Goal: Information Seeking & Learning: Check status

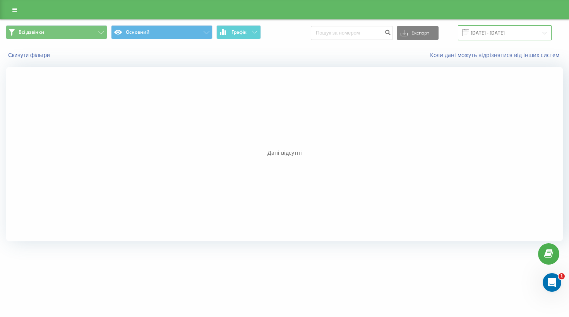
click at [507, 37] on input "21.08.2025 - 21.08.2025" at bounding box center [505, 32] width 94 height 15
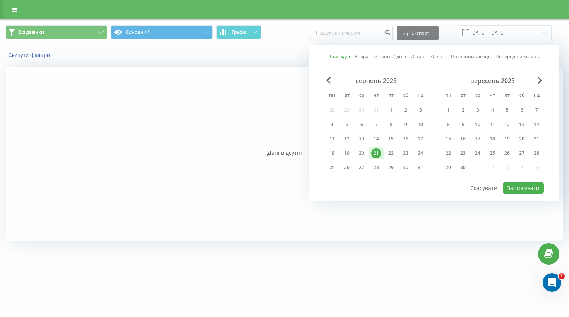
click at [378, 153] on div "21" at bounding box center [377, 153] width 10 height 10
click at [528, 189] on button "Застосувати" at bounding box center [523, 187] width 41 height 11
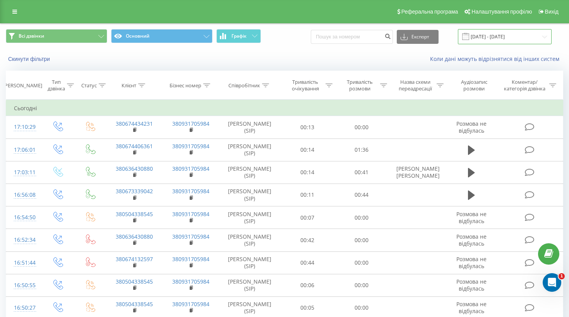
click at [492, 43] on input "[DATE] - [DATE]" at bounding box center [505, 36] width 94 height 15
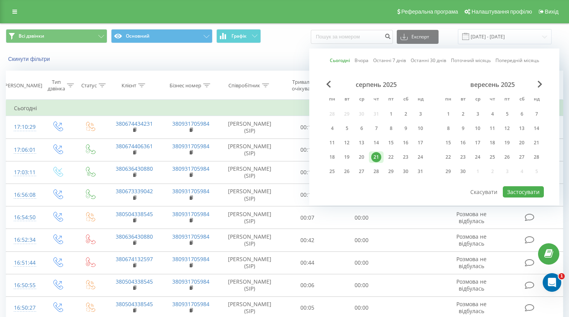
click at [378, 162] on div "21" at bounding box center [377, 157] width 10 height 10
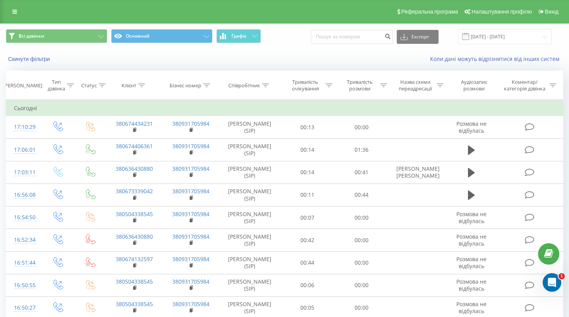
click at [197, 63] on div "Скинути фільтри" at bounding box center [106, 59] width 213 height 8
click at [95, 86] on th "Статус" at bounding box center [91, 85] width 31 height 29
click at [95, 89] on div "Статус" at bounding box center [88, 85] width 15 height 7
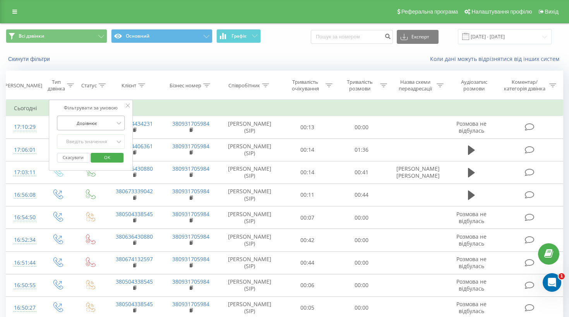
click at [106, 127] on div at bounding box center [86, 122] width 55 height 7
click at [98, 155] on div "Не дорівнює" at bounding box center [90, 150] width 67 height 12
click at [100, 144] on div "Введіть значення" at bounding box center [86, 141] width 55 height 6
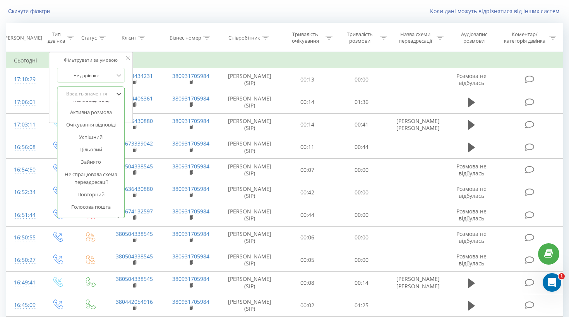
scroll to position [19, 0]
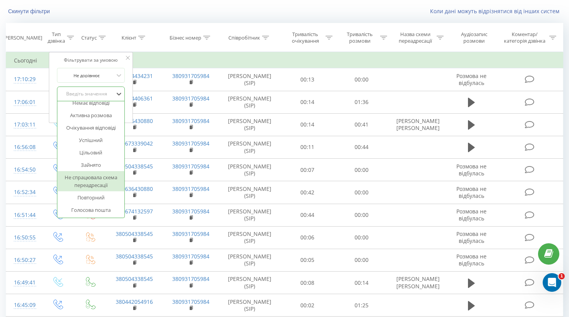
click at [358, 15] on div "Коли дані можуть відрізнятися вiд інших систем" at bounding box center [392, 11] width 356 height 8
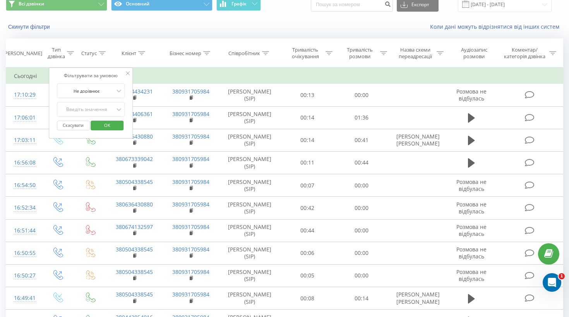
scroll to position [26, 0]
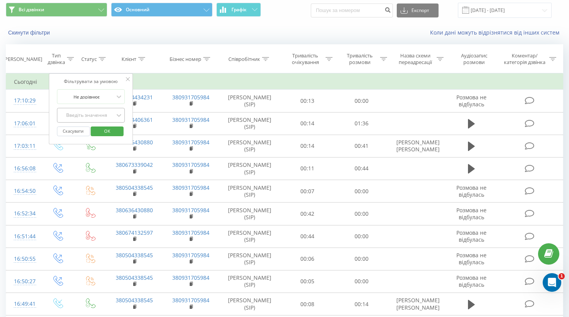
click at [108, 118] on div "Введіть значення" at bounding box center [86, 115] width 57 height 12
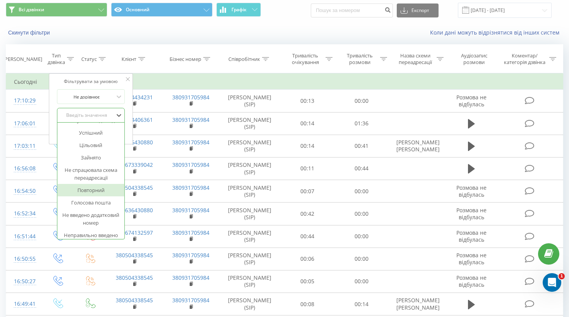
scroll to position [0, 0]
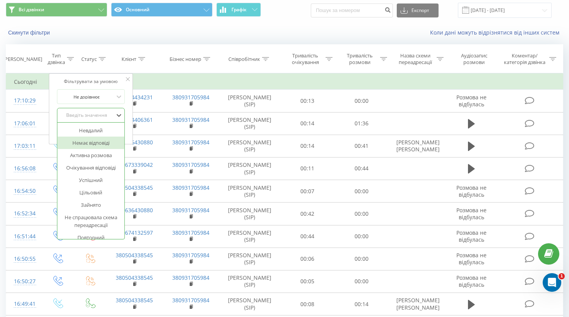
click at [102, 149] on div "Немає відповіді" at bounding box center [90, 142] width 67 height 12
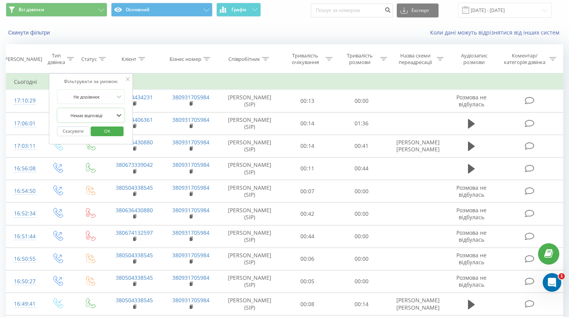
click at [110, 137] on span "OK" at bounding box center [107, 131] width 22 height 12
